Goal: Contribute content: Contribute content

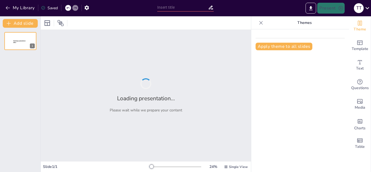
type input "Introducción a la Filosofía: Conceptos Fundamentales"
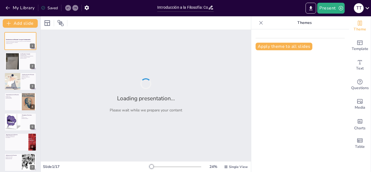
checkbox input "true"
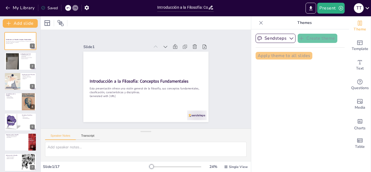
checkbox input "true"
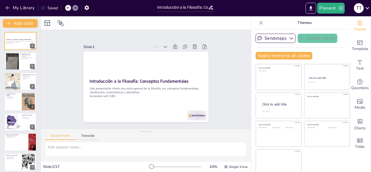
checkbox input "true"
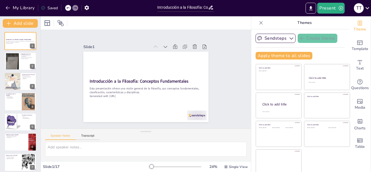
checkbox input "true"
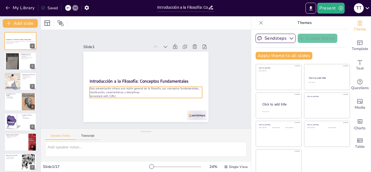
checkbox input "true"
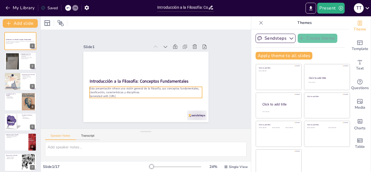
checkbox input "true"
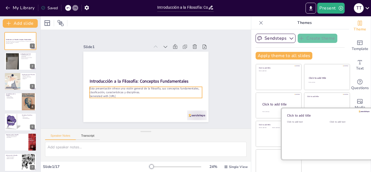
checkbox input "true"
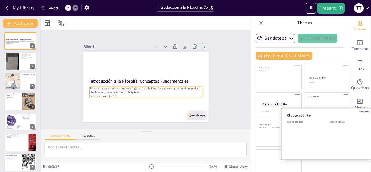
checkbox input "true"
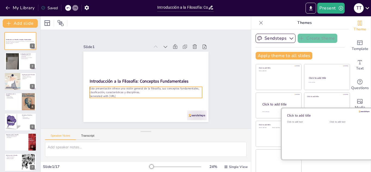
checkbox input "true"
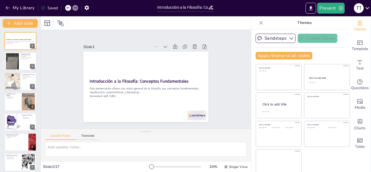
checkbox input "true"
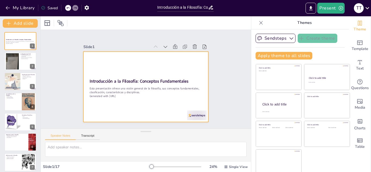
checkbox input "true"
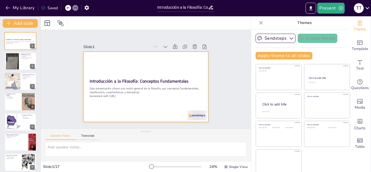
checkbox input "true"
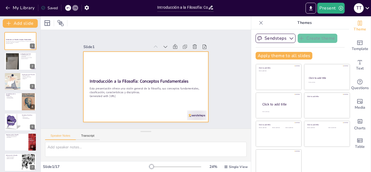
checkbox input "true"
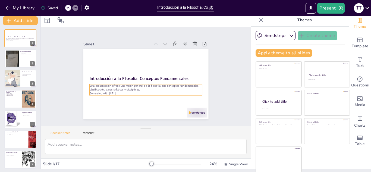
checkbox input "true"
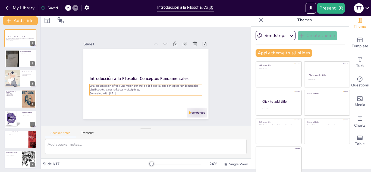
checkbox input "true"
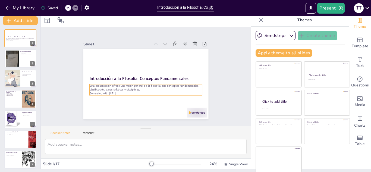
scroll to position [3, 0]
checkbox input "true"
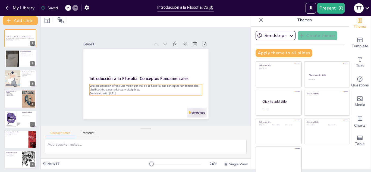
checkbox input "true"
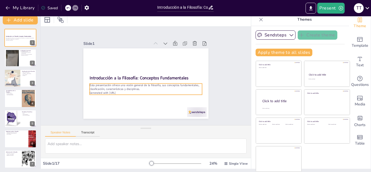
checkbox input "true"
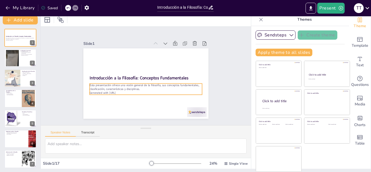
checkbox input "true"
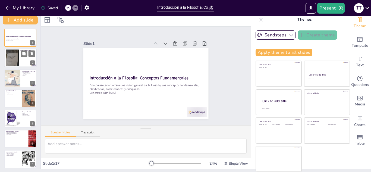
checkbox input "true"
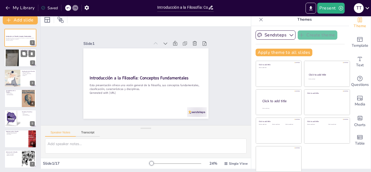
checkbox input "true"
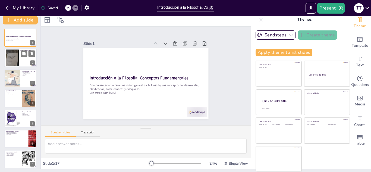
click at [13, 60] on div at bounding box center [12, 57] width 13 height 17
type textarea "La filosofía se distingue por su enfoque crítico, lo que significa que no acept…"
checkbox input "true"
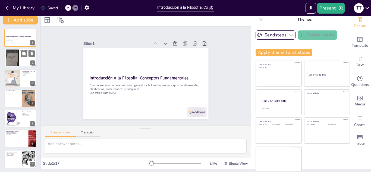
checkbox input "true"
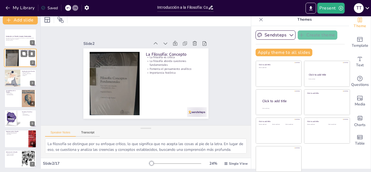
checkbox input "true"
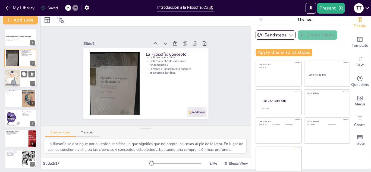
checkbox input "true"
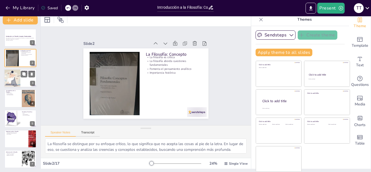
checkbox input "true"
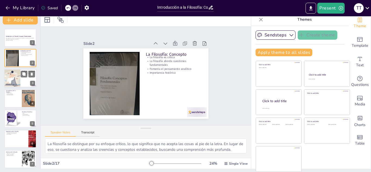
click at [12, 75] on div at bounding box center [12, 78] width 30 height 18
type textarea "La clasificación de la filosofía en ramas es esencial para entender su compleji…"
checkbox input "true"
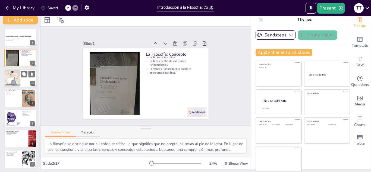
checkbox input "true"
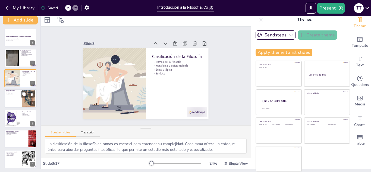
checkbox input "true"
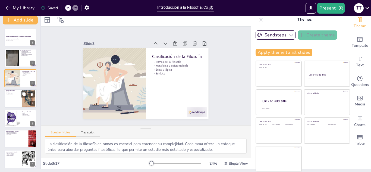
checkbox input "true"
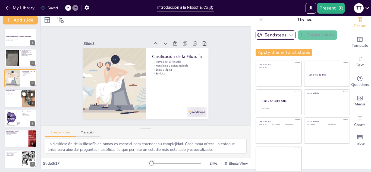
click at [15, 91] on p "Características de la Filosofía" at bounding box center [12, 91] width 13 height 3
type textarea "El enfoque crítico es fundamental en la filosofía. Este tipo de análisis permit…"
checkbox input "true"
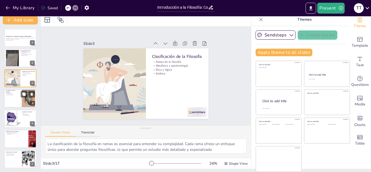
checkbox input "true"
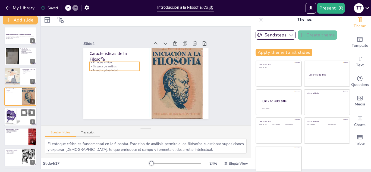
checkbox input "true"
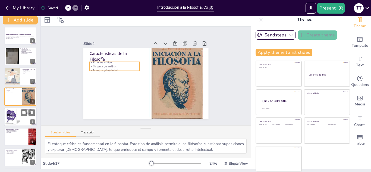
checkbox input "true"
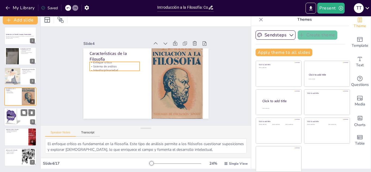
checkbox input "true"
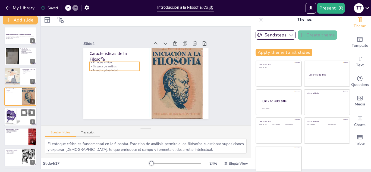
checkbox input "true"
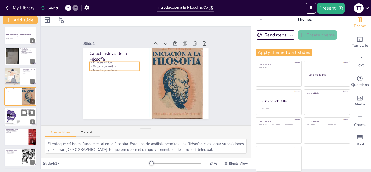
checkbox input "true"
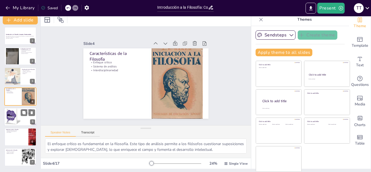
click at [9, 109] on div at bounding box center [12, 117] width 16 height 18
type textarea "La ética es una disciplina fundamental que se centra en lo que es correcto e in…"
checkbox input "true"
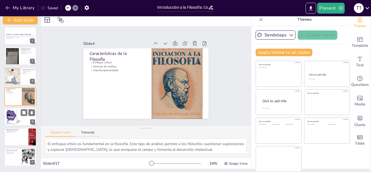
checkbox input "true"
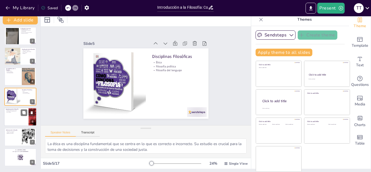
checkbox input "true"
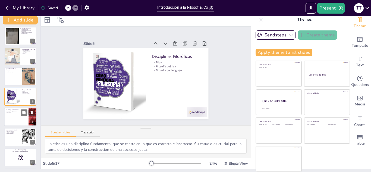
checkbox input "true"
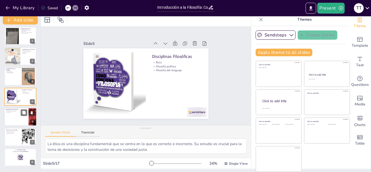
checkbox input "true"
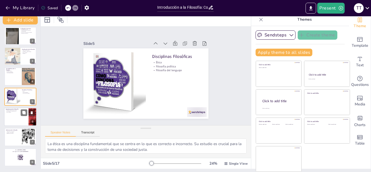
click at [8, 119] on div at bounding box center [20, 117] width 33 height 18
type textarea "Fomentar el pensamiento crítico es uno de los mayores beneficios del estudio de…"
checkbox input "true"
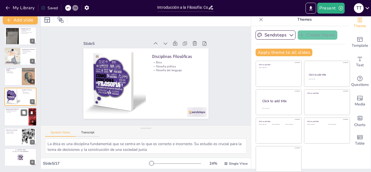
checkbox input "true"
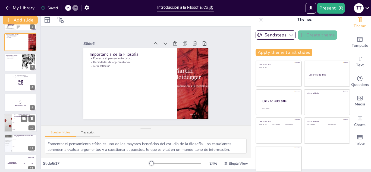
checkbox input "true"
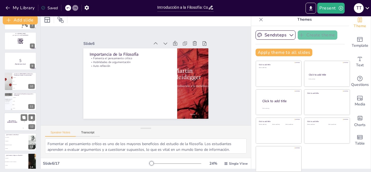
scroll to position [151, 0]
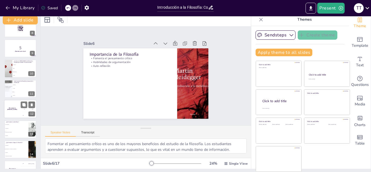
click at [10, 115] on div "The winner is [PERSON_NAME]" at bounding box center [12, 109] width 16 height 18
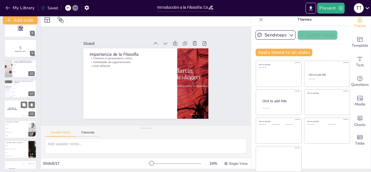
scroll to position [164, 0]
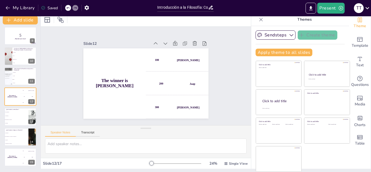
click at [17, 127] on div "Introducción a la Filosofía: Conceptos Fundamentales Esta presentación ofrece u…" at bounding box center [20, 36] width 41 height 342
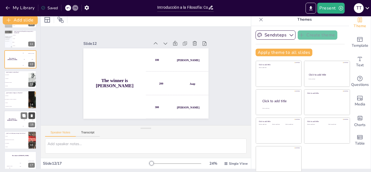
scroll to position [206, 0]
